Goal: Information Seeking & Learning: Understand process/instructions

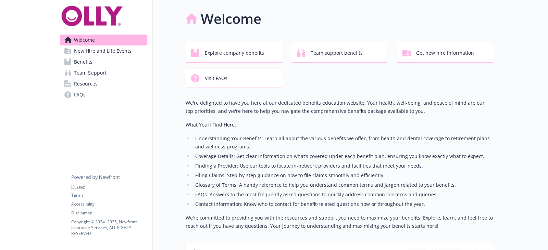
click at [85, 50] on span "New Hire and Life Events" at bounding box center [103, 51] width 58 height 11
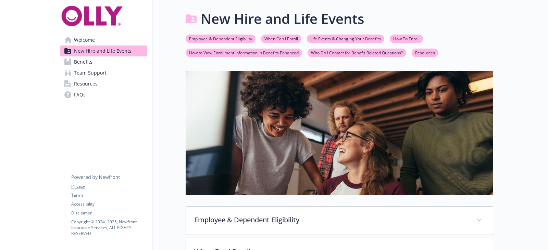
click at [324, 41] on link "Life Events & Changing Your Benefits" at bounding box center [345, 38] width 77 height 7
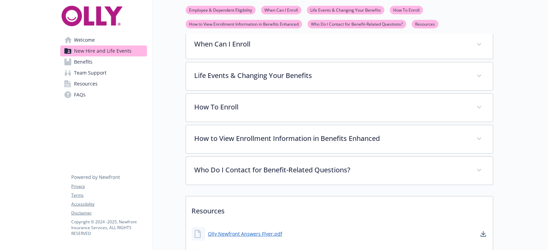
scroll to position [234, 5]
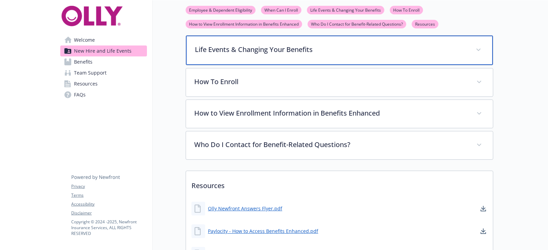
click at [311, 45] on p "Life Events & Changing Your Benefits" at bounding box center [331, 50] width 273 height 10
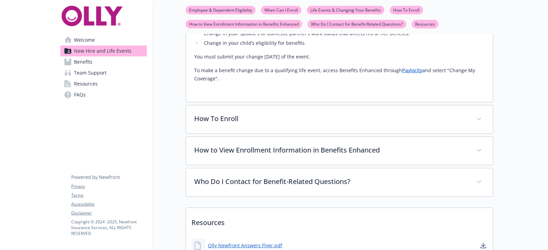
scroll to position [303, 5]
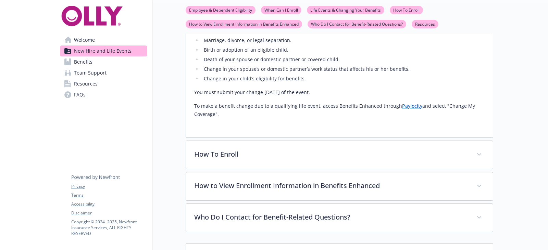
click at [103, 62] on link "Benefits" at bounding box center [103, 62] width 87 height 11
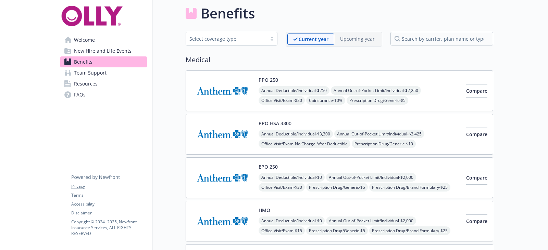
scroll to position [303, 5]
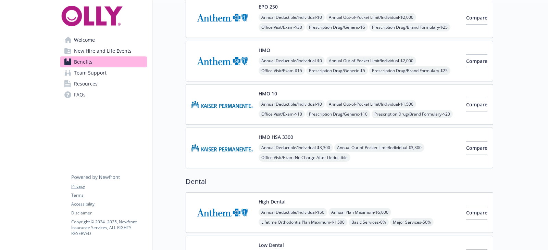
click at [103, 75] on link "Team Support" at bounding box center [103, 72] width 87 height 11
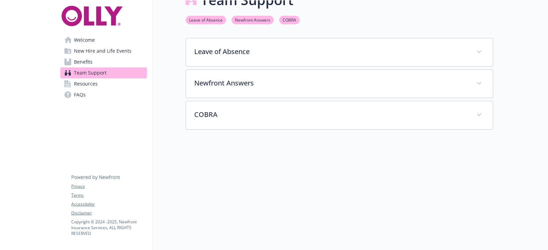
scroll to position [0, 5]
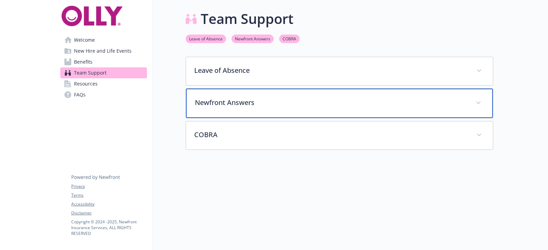
click at [261, 106] on p "Newfront Answers" at bounding box center [331, 103] width 273 height 10
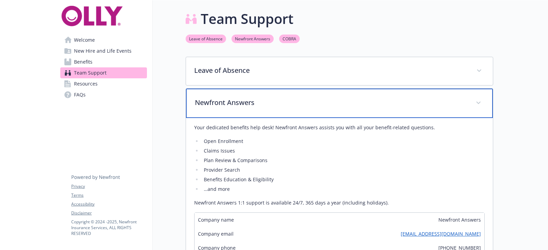
click at [261, 106] on p "Newfront Answers" at bounding box center [331, 103] width 273 height 10
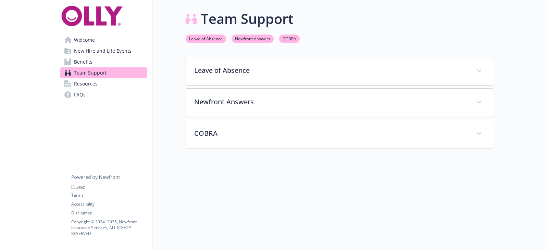
click at [109, 81] on link "Resources" at bounding box center [103, 83] width 87 height 11
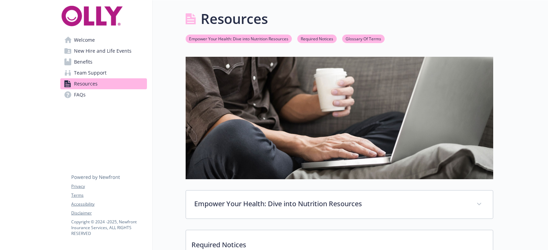
click at [98, 92] on link "FAQs" at bounding box center [103, 94] width 87 height 11
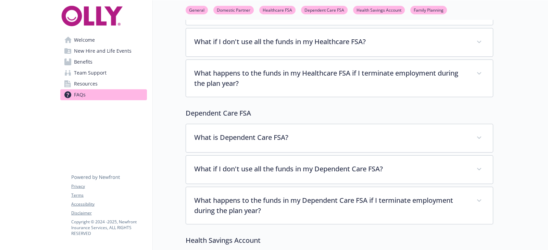
scroll to position [411, 5]
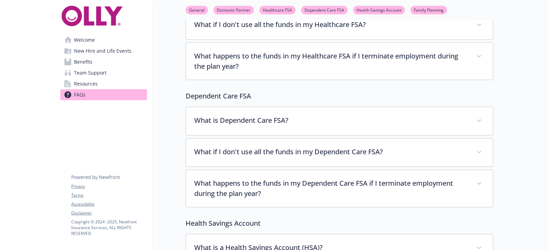
click at [100, 50] on span "New Hire and Life Events" at bounding box center [103, 51] width 58 height 11
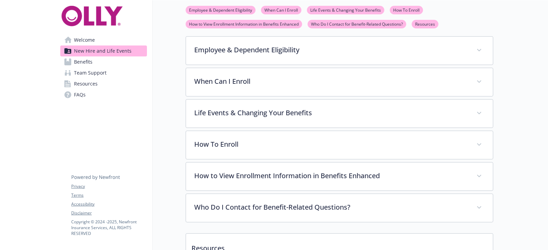
scroll to position [165, 5]
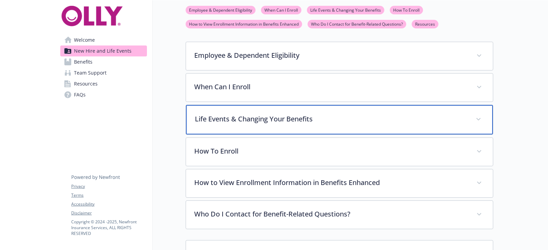
click at [308, 113] on div "Life Events & Changing Your Benefits" at bounding box center [339, 119] width 307 height 29
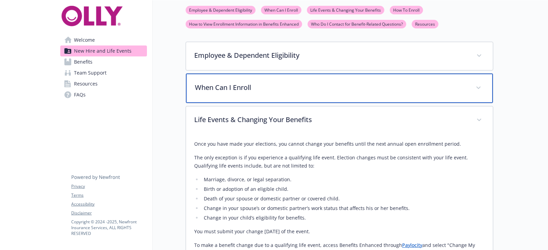
click at [300, 86] on p "When Can I Enroll" at bounding box center [331, 88] width 273 height 10
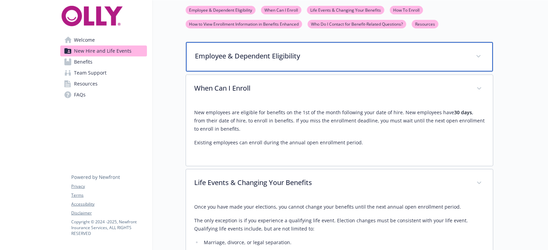
click at [272, 56] on p "Employee & Dependent Eligibility" at bounding box center [331, 56] width 273 height 10
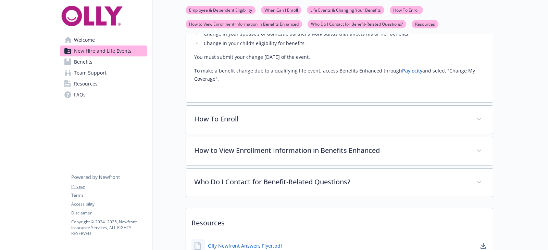
scroll to position [576, 5]
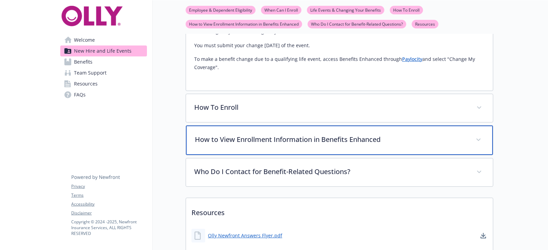
click at [273, 141] on p "How to View Enrollment Information in Benefits Enhanced" at bounding box center [331, 140] width 273 height 10
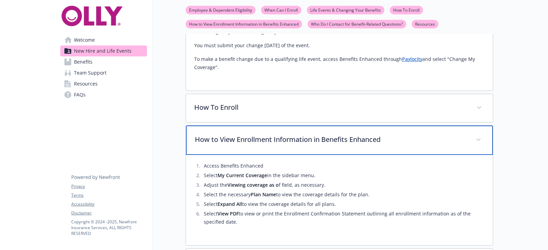
click at [259, 144] on p "How to View Enrollment Information in Benefits Enhanced" at bounding box center [331, 140] width 273 height 10
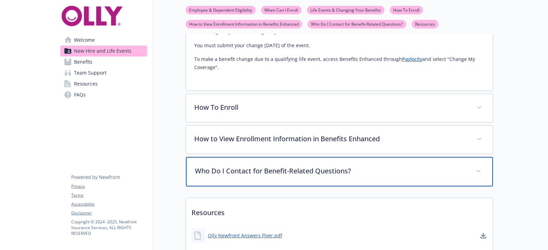
click at [270, 176] on div "Who Do I Contact for Benefit-Related Questions?" at bounding box center [339, 171] width 307 height 29
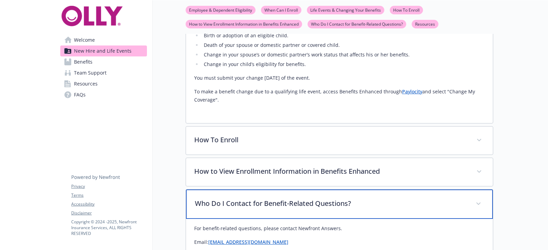
scroll to position [507, 5]
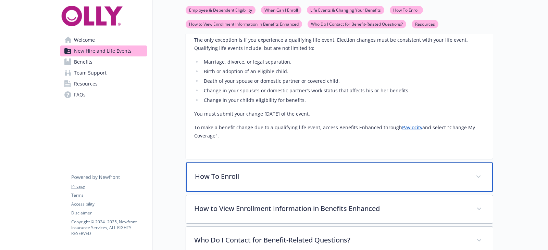
click at [265, 180] on p "How To Enroll" at bounding box center [331, 177] width 273 height 10
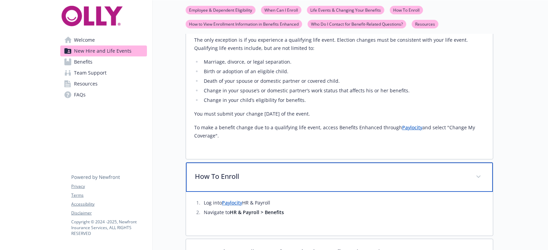
click at [265, 180] on p "How To Enroll" at bounding box center [331, 177] width 273 height 10
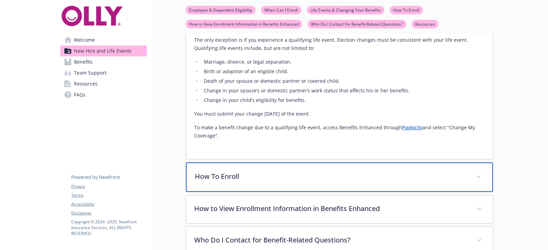
click at [266, 179] on p "How To Enroll" at bounding box center [331, 177] width 273 height 10
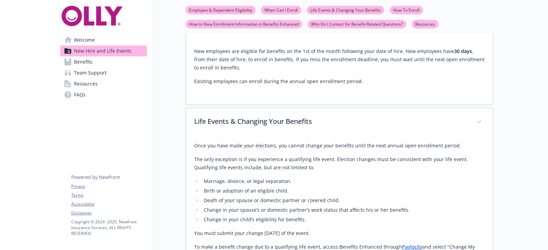
scroll to position [370, 5]
